Goal: Find specific page/section: Find specific page/section

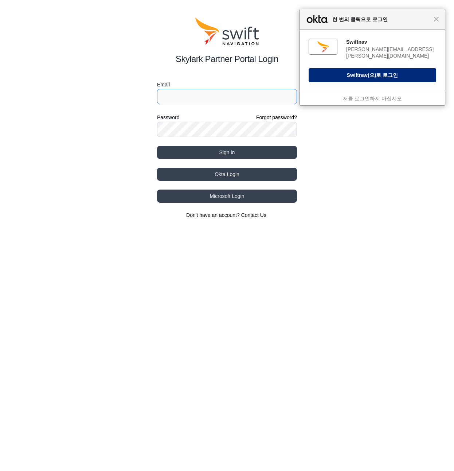
type input "[PERSON_NAME][EMAIL_ADDRESS][PERSON_NAME][DOMAIN_NAME]"
click at [341, 74] on button "Swiftnav (으)로 로그인" at bounding box center [371, 75] width 127 height 14
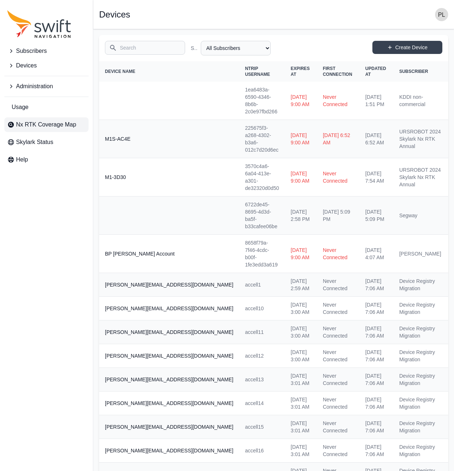
click at [55, 126] on span "Nx RTK Coverage Map" at bounding box center [46, 124] width 60 height 9
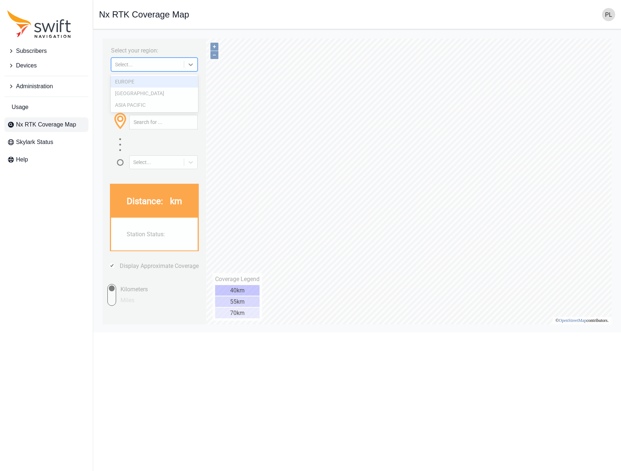
click at [174, 66] on div "Select..." at bounding box center [147, 65] width 65 height 6
click at [147, 102] on div "ASIA PACIFIC" at bounding box center [155, 105] width 88 height 12
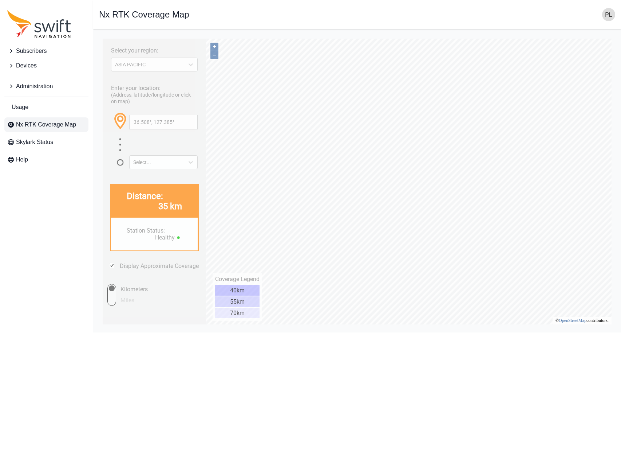
type input "36.391°, 127.371°"
